Goal: Information Seeking & Learning: Learn about a topic

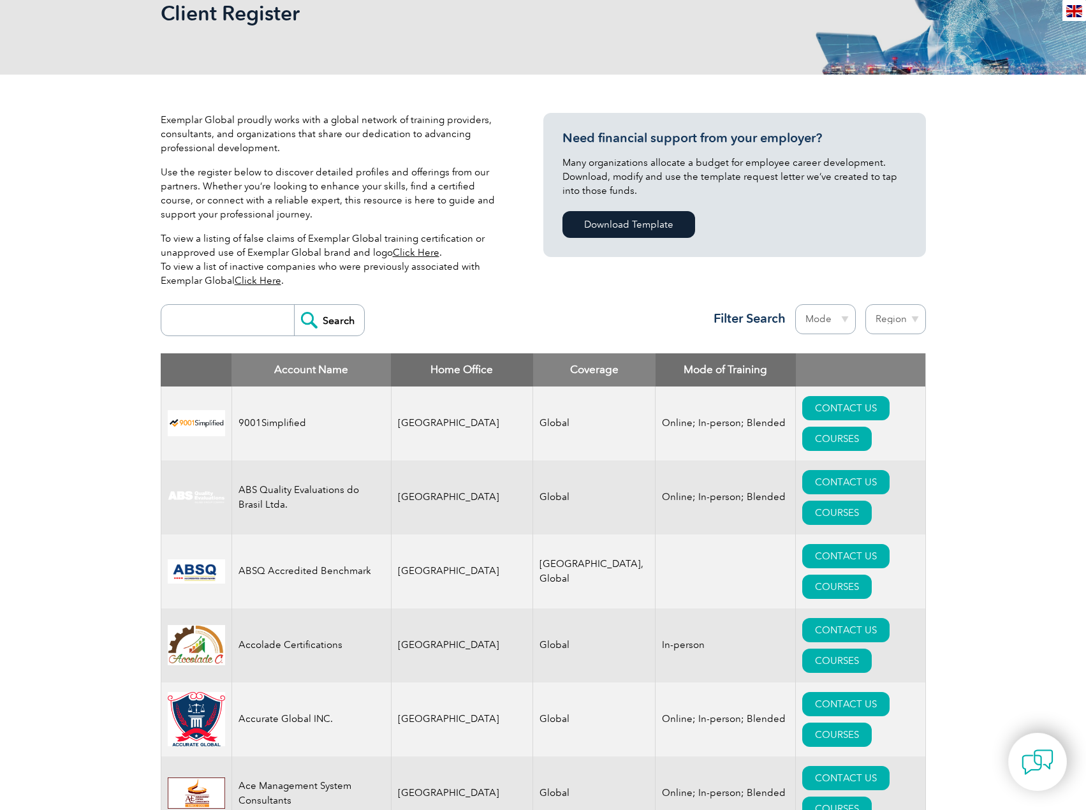
scroll to position [212, 0]
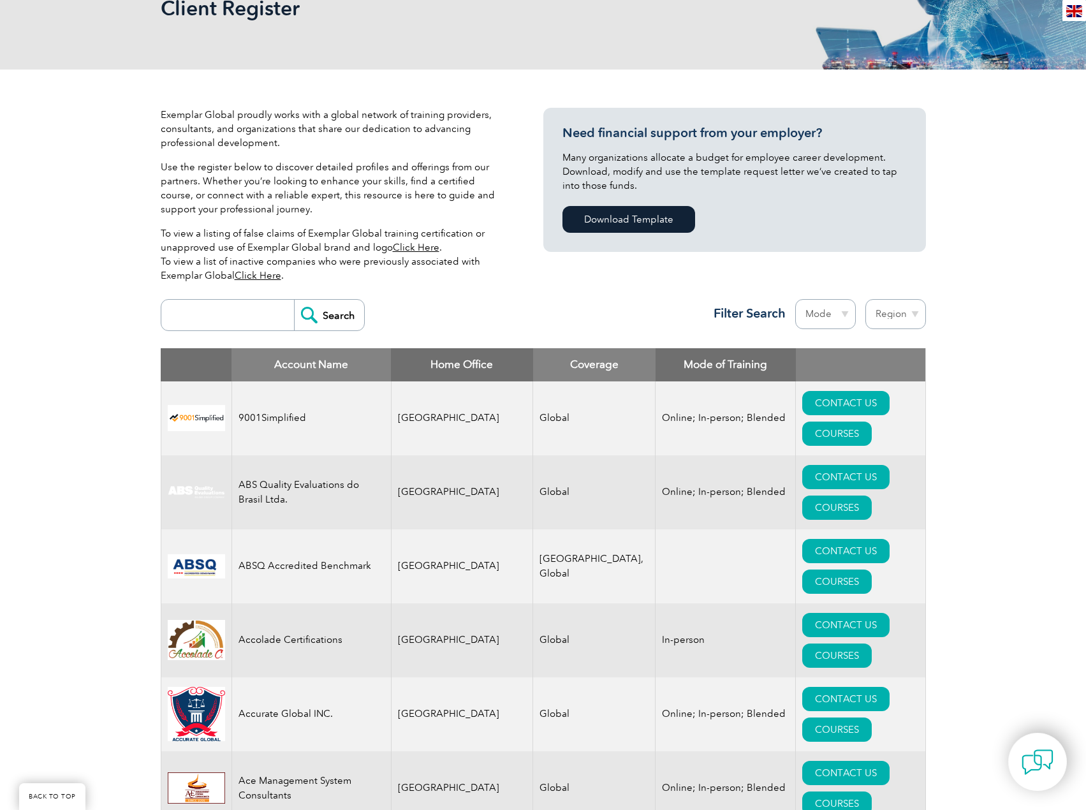
click at [837, 316] on select "Mode Online In-person Blended" at bounding box center [825, 314] width 61 height 30
click at [873, 316] on select "Region Australia Bahrain Bangladesh Brazil Canada Colombia Dominican Republic E…" at bounding box center [896, 314] width 61 height 30
select select "Australia"
click at [866, 299] on select "Region Australia Bahrain Bangladesh Brazil Canada Colombia Dominican Republic E…" at bounding box center [896, 314] width 61 height 30
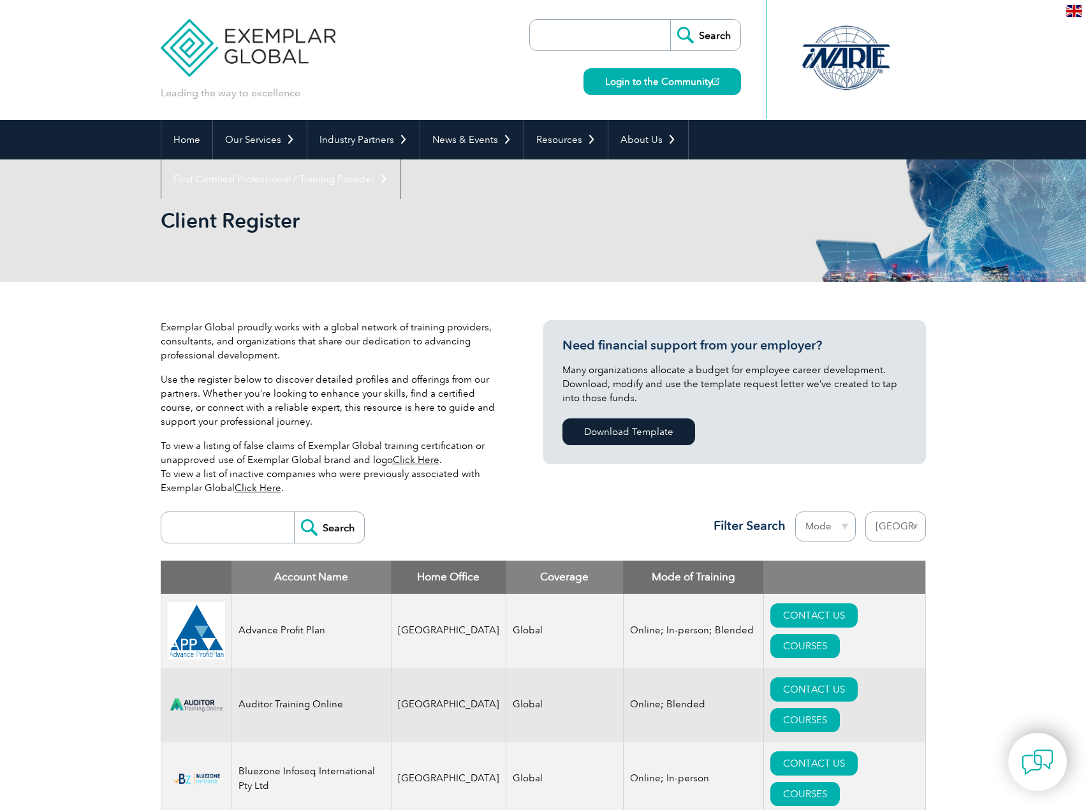
select select "[GEOGRAPHIC_DATA]"
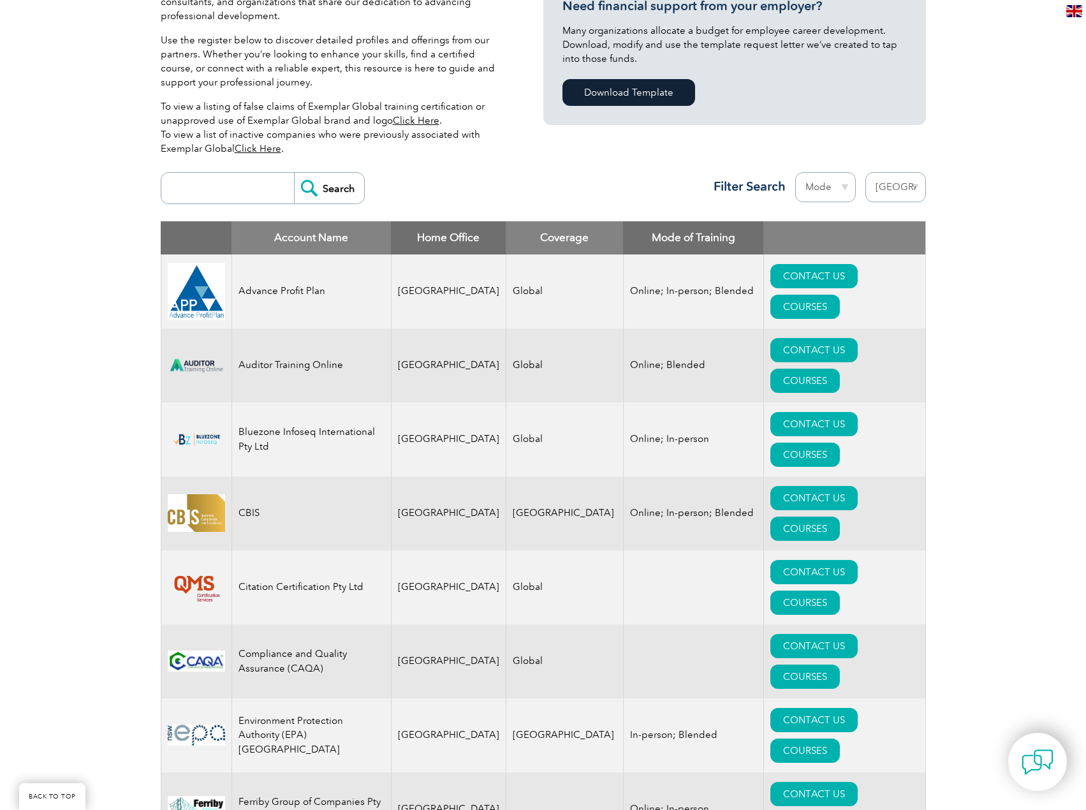
scroll to position [425, 0]
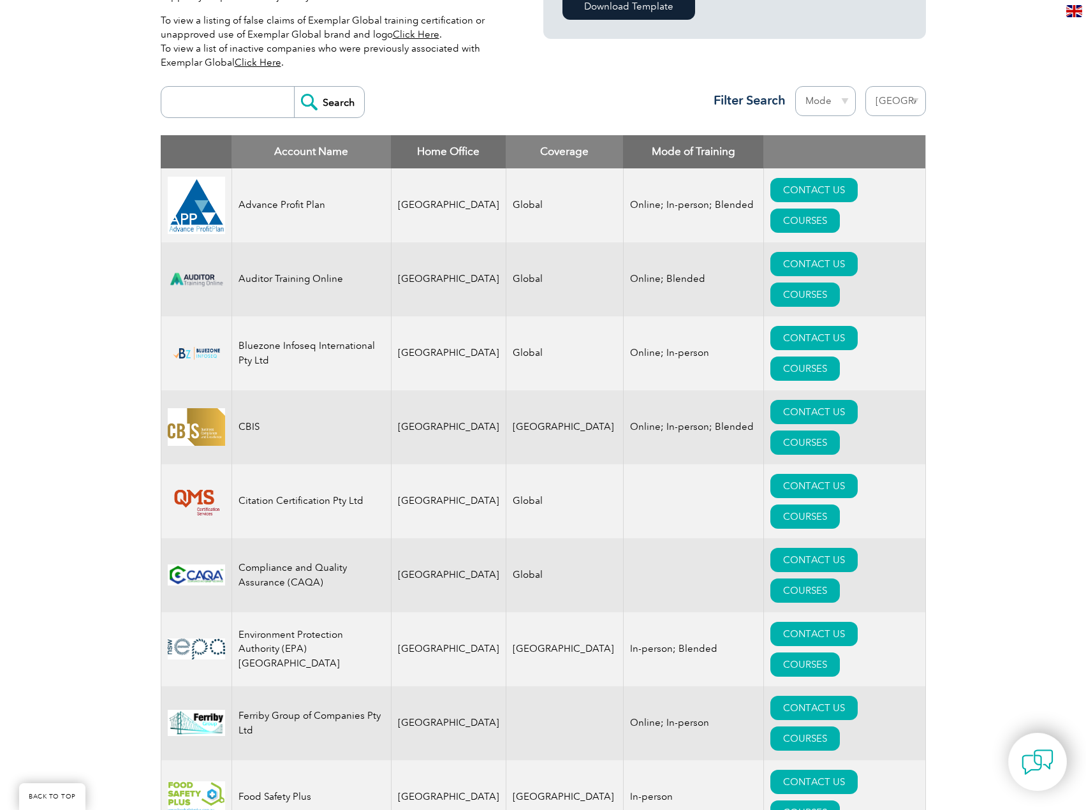
click at [841, 98] on select "Mode Online In-person Blended" at bounding box center [825, 101] width 61 height 30
select select "Online"
click at [795, 86] on select "Mode Online In-person Blended" at bounding box center [825, 101] width 61 height 30
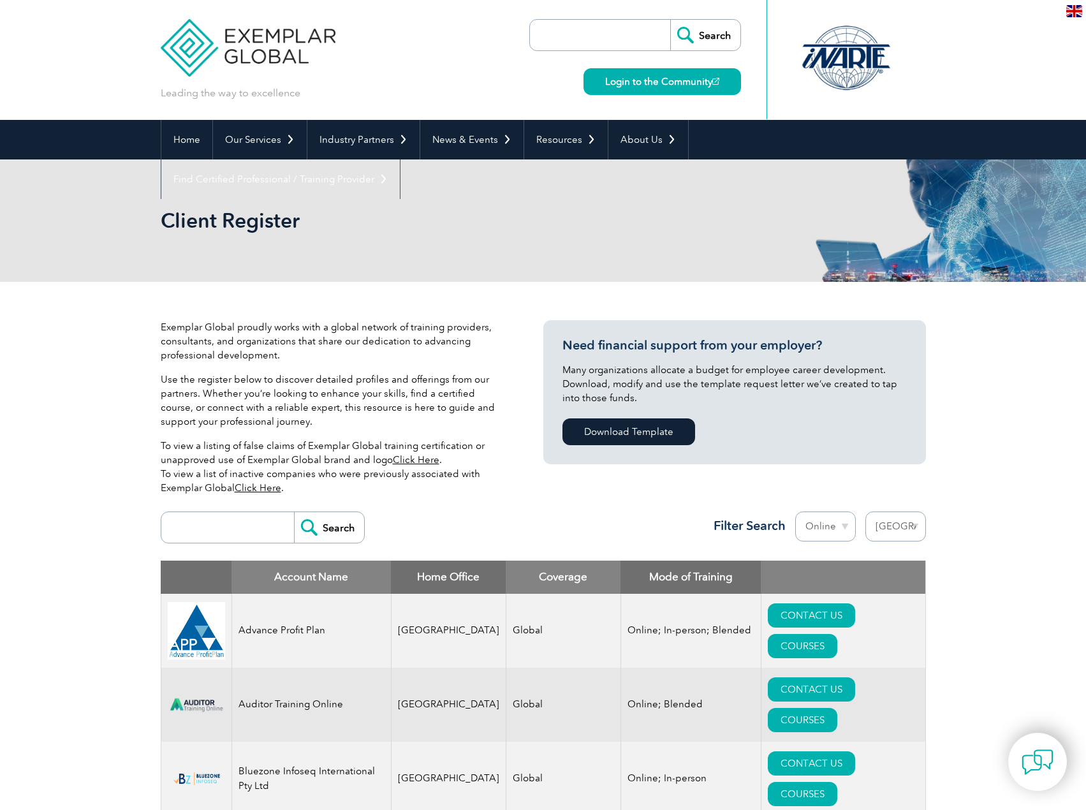
select select "[GEOGRAPHIC_DATA]"
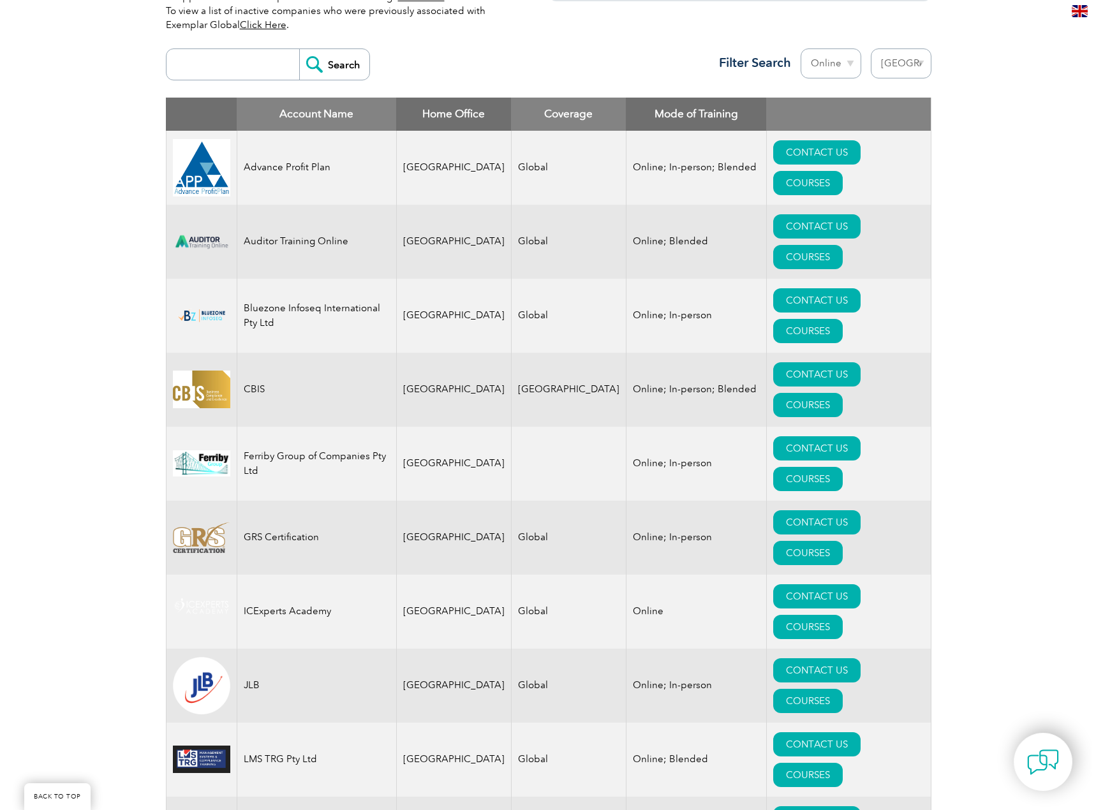
scroll to position [531, 0]
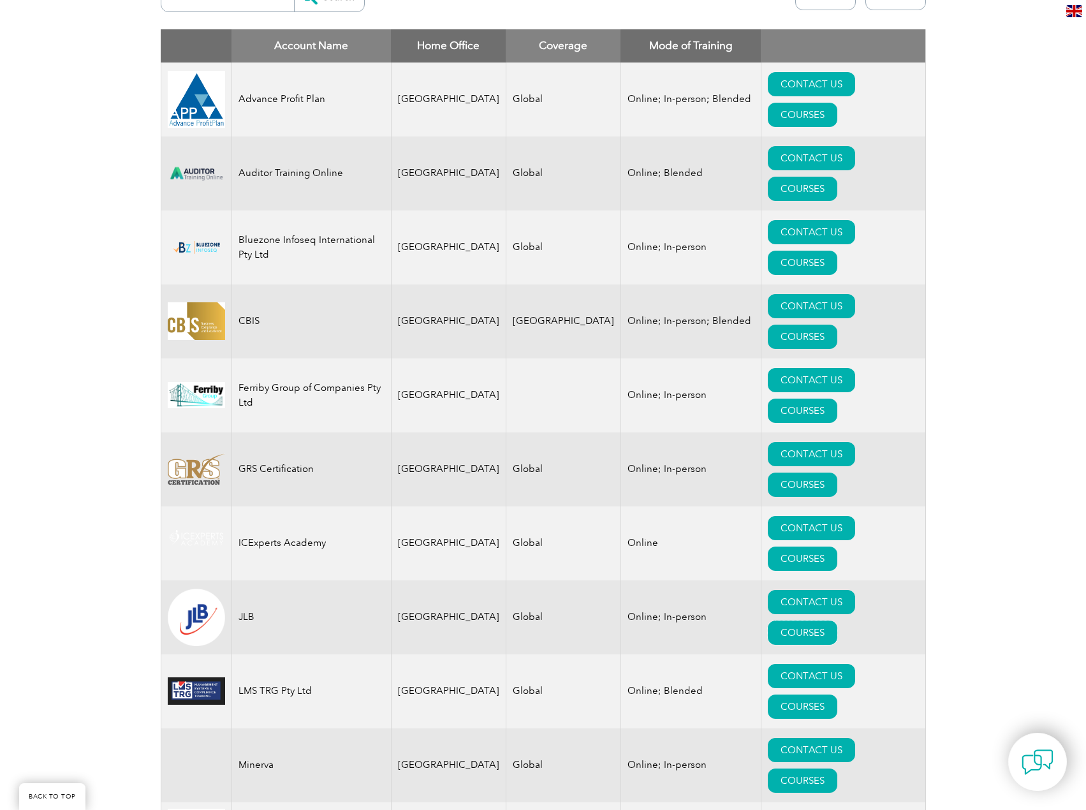
click at [837, 621] on link "COURSES" at bounding box center [803, 633] width 70 height 24
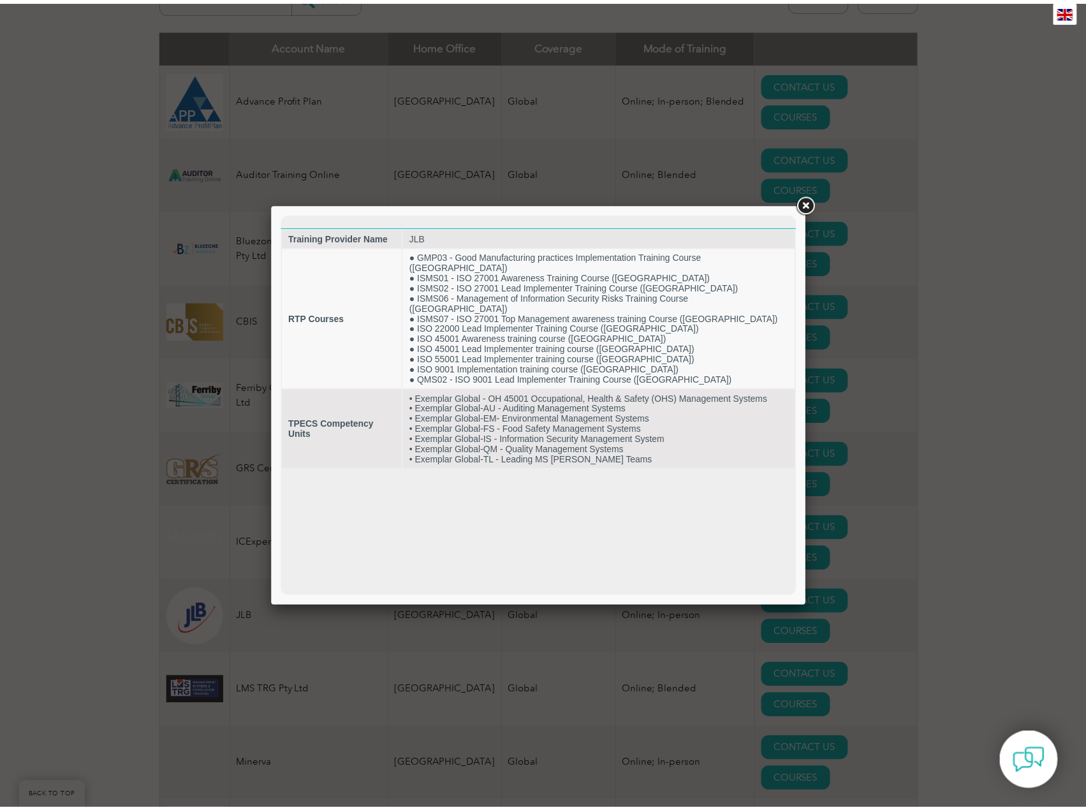
scroll to position [0, 0]
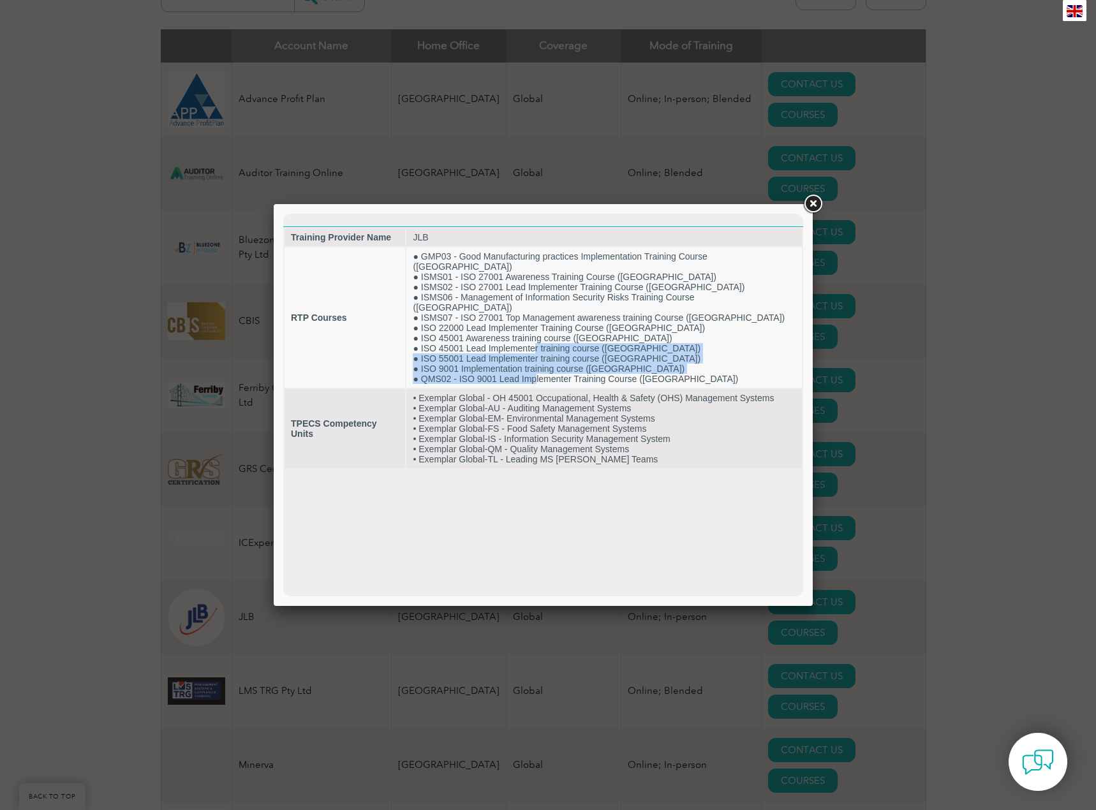
drag, startPoint x: 541, startPoint y: 327, endPoint x: 543, endPoint y: 359, distance: 31.9
click at [543, 359] on td "● GMP03 - Good Manufacturing practices Implementation Training Course ([GEOGRAP…" at bounding box center [603, 317] width 395 height 140
click at [545, 394] on td "• Exemplar Global - OH 45001 Occupational, Health & Safety (OHS) Management Sys…" at bounding box center [603, 428] width 395 height 79
click at [313, 418] on strong "TPECS Competency Units" at bounding box center [334, 428] width 86 height 20
click at [307, 418] on strong "TPECS Competency Units" at bounding box center [334, 428] width 86 height 20
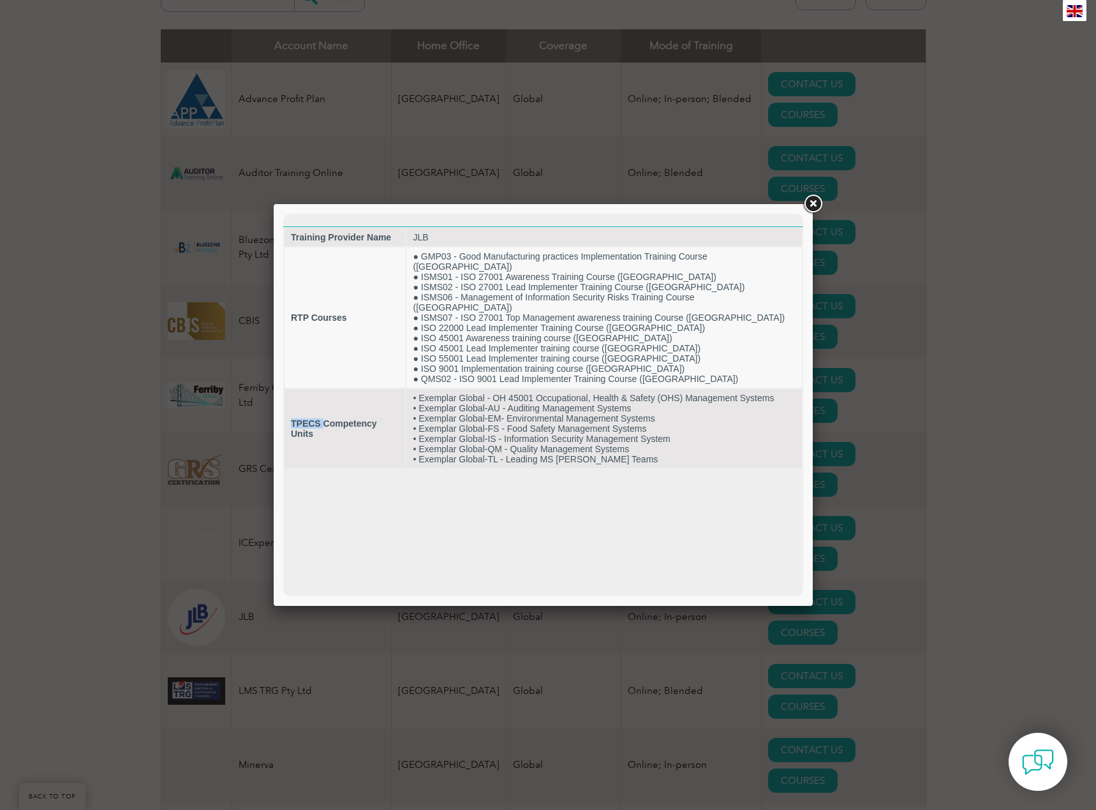
click at [307, 418] on strong "TPECS Competency Units" at bounding box center [334, 428] width 86 height 20
click at [818, 202] on link at bounding box center [812, 204] width 23 height 23
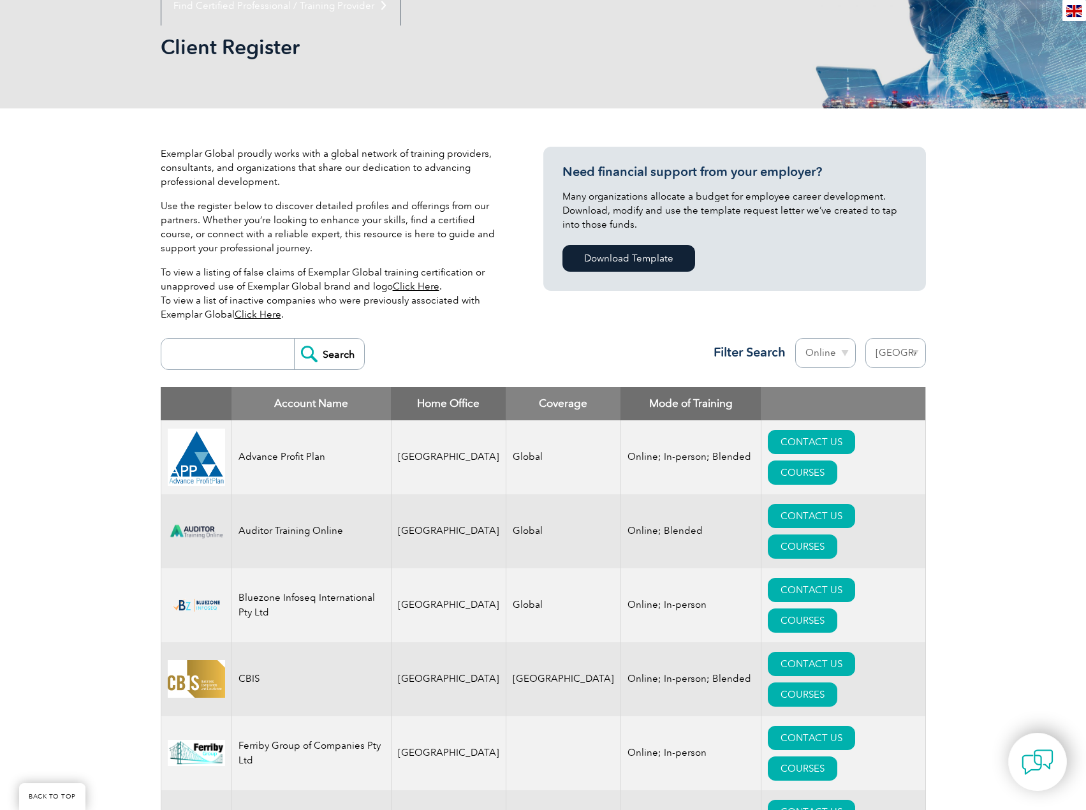
scroll to position [107, 0]
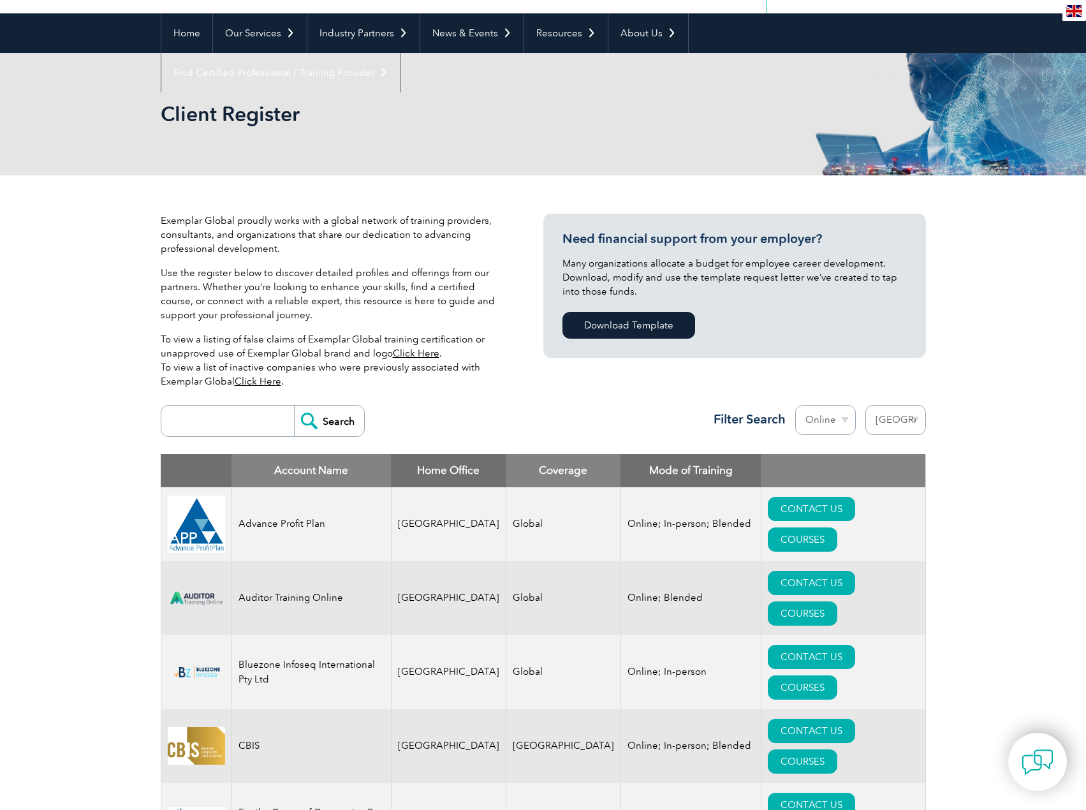
click at [1080, 13] on img at bounding box center [1074, 11] width 16 height 12
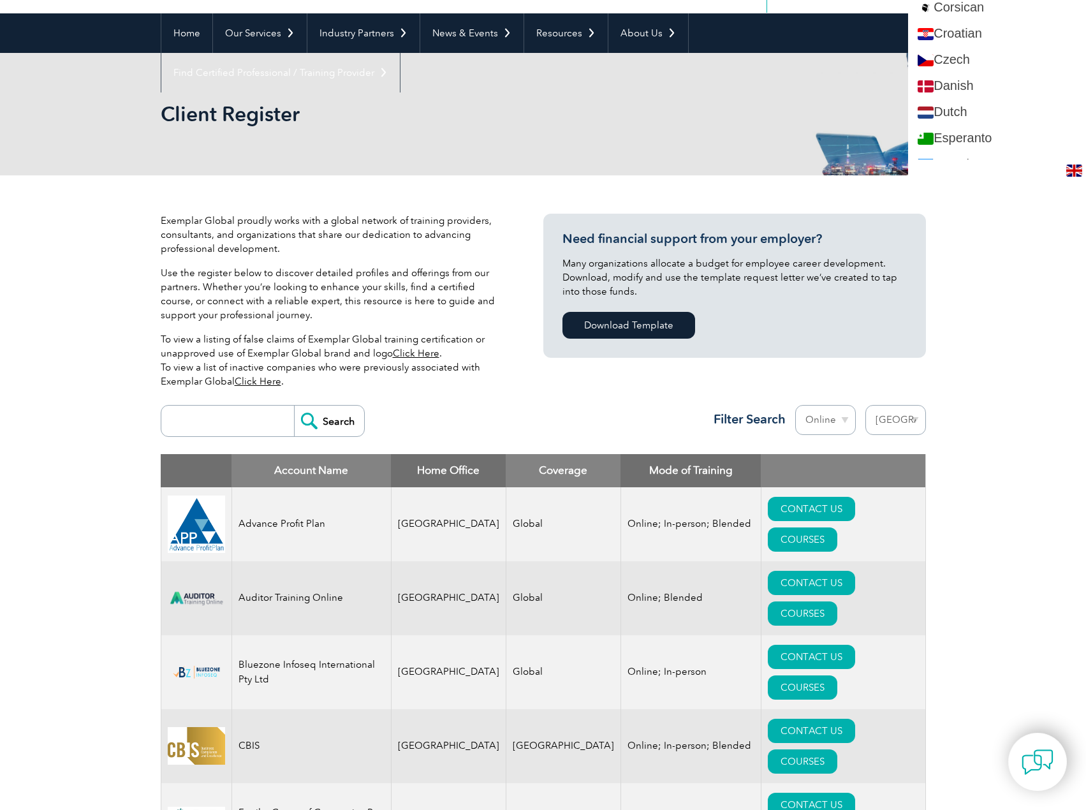
scroll to position [531, 0]
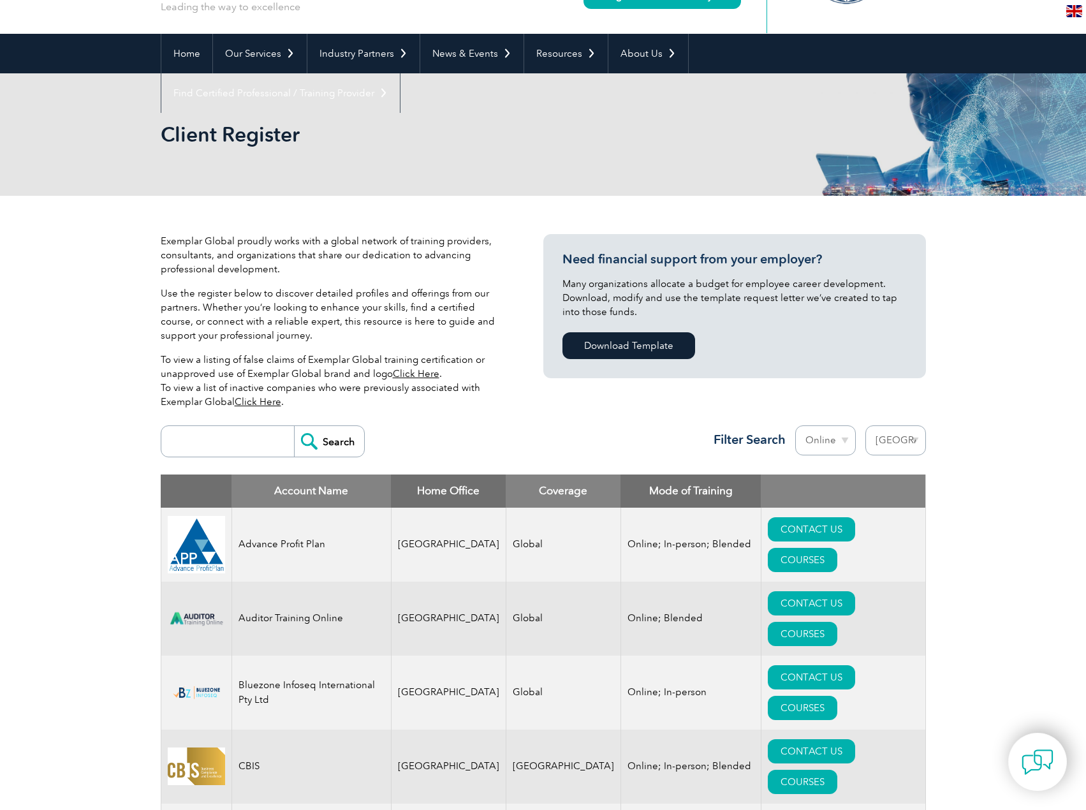
scroll to position [0, 0]
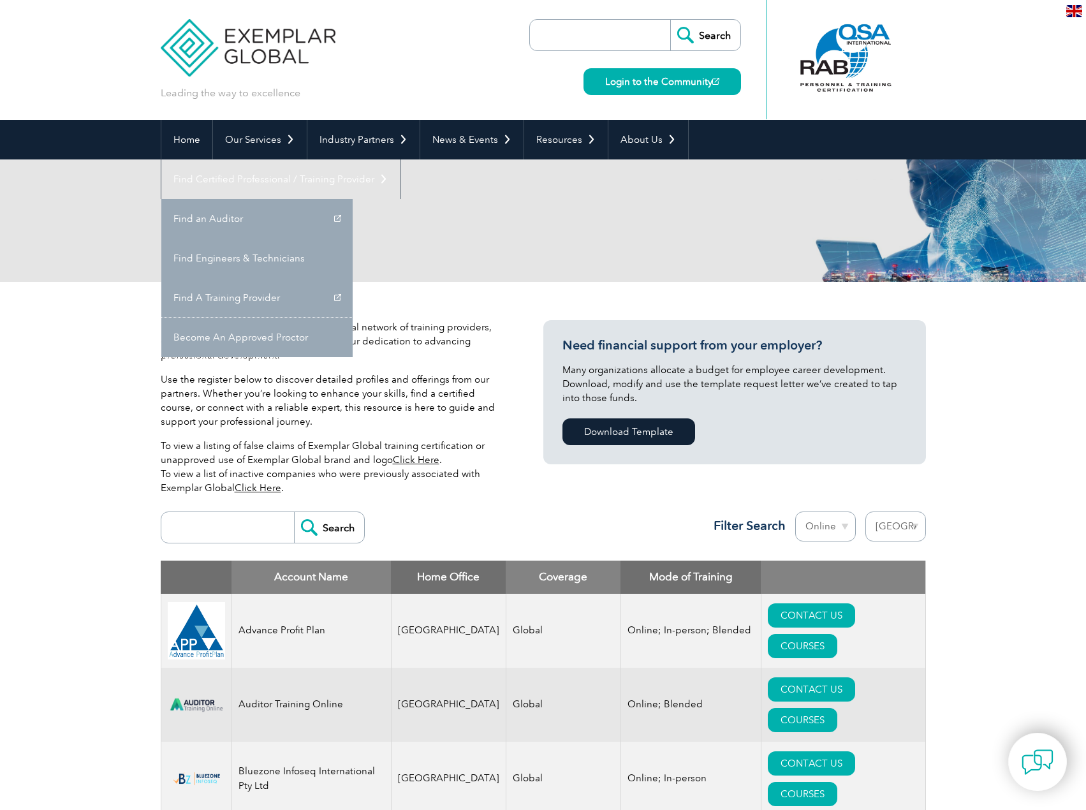
click at [353, 318] on link "Become An Approved Proctor" at bounding box center [256, 338] width 191 height 40
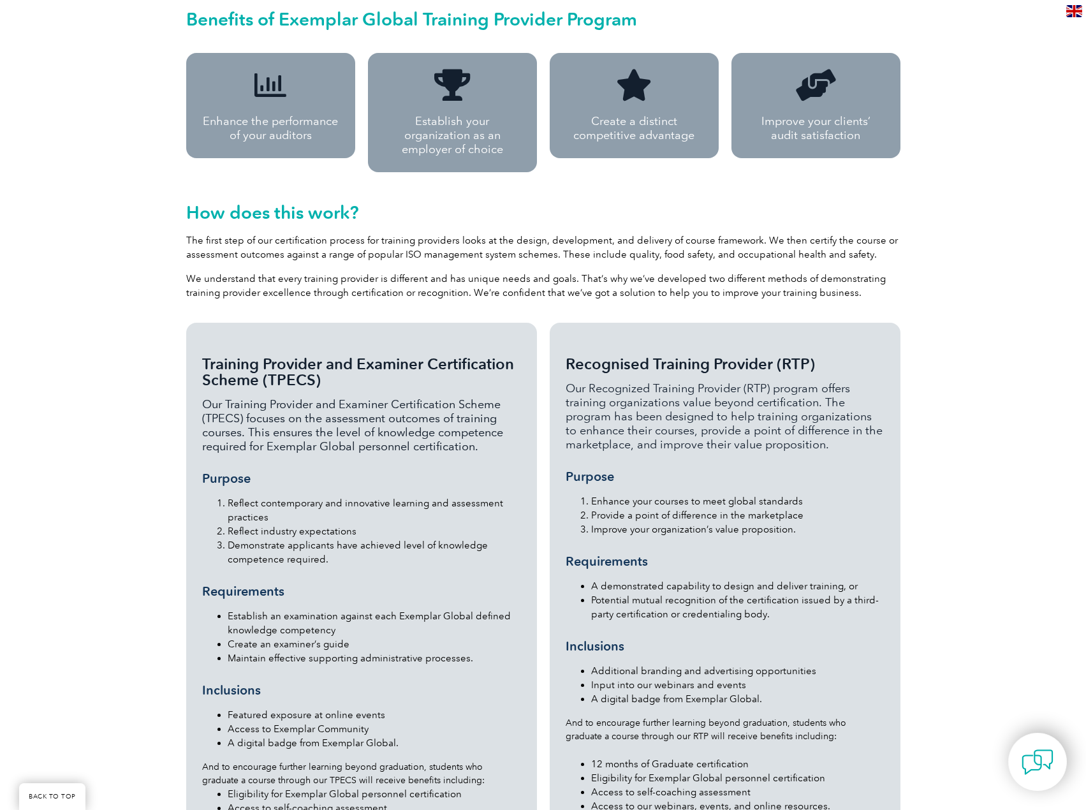
scroll to position [1063, 0]
